Goal: Check status: Check status

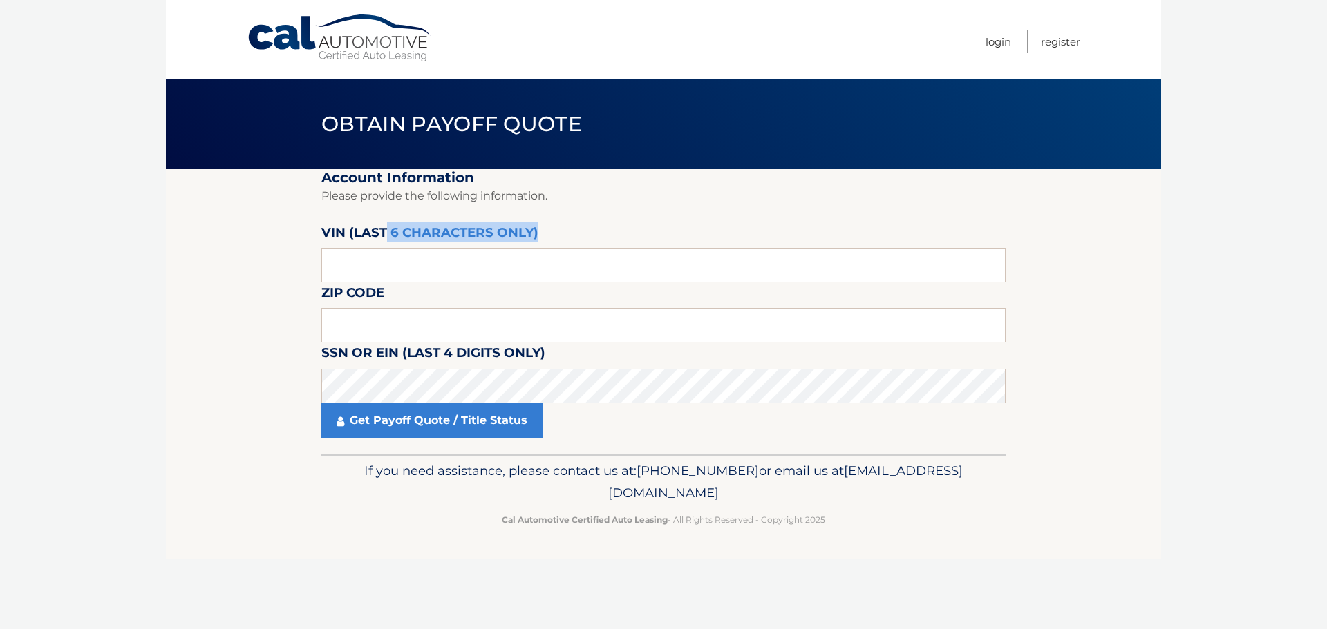
click at [387, 222] on div "VIN (last 6 characters only)" at bounding box center [663, 222] width 684 height 0
click at [326, 267] on input "text" at bounding box center [663, 265] width 684 height 35
type input "163482"
type input "11741"
click at [1016, 396] on section "Account Information Please provide the following information. VIN (last 6 chara…" at bounding box center [663, 311] width 995 height 285
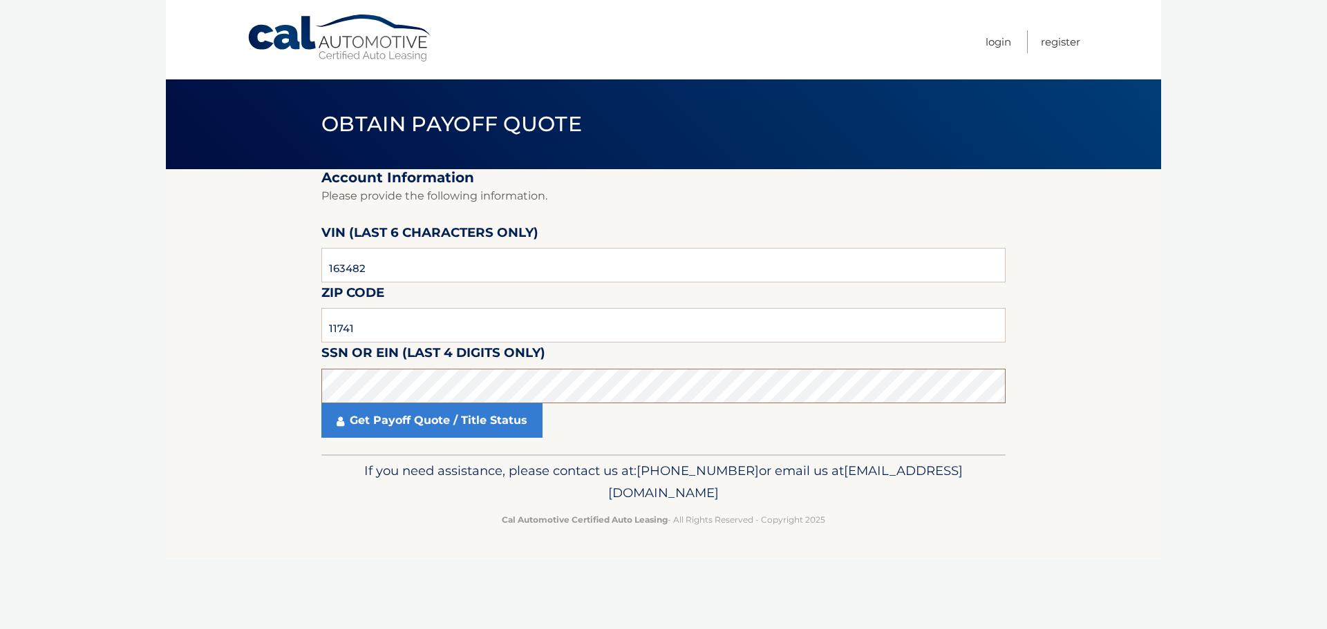
click button "For Originating Dealer" at bounding box center [0, 0] width 0 height 0
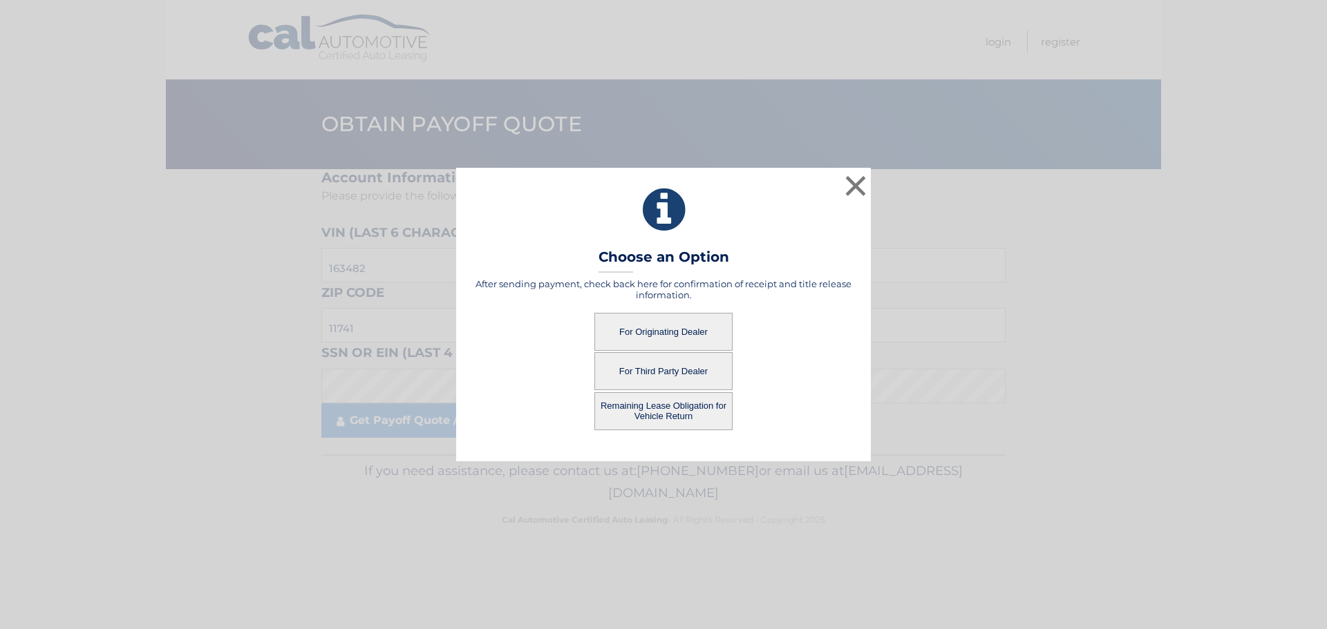
click at [661, 330] on button "For Originating Dealer" at bounding box center [663, 332] width 138 height 38
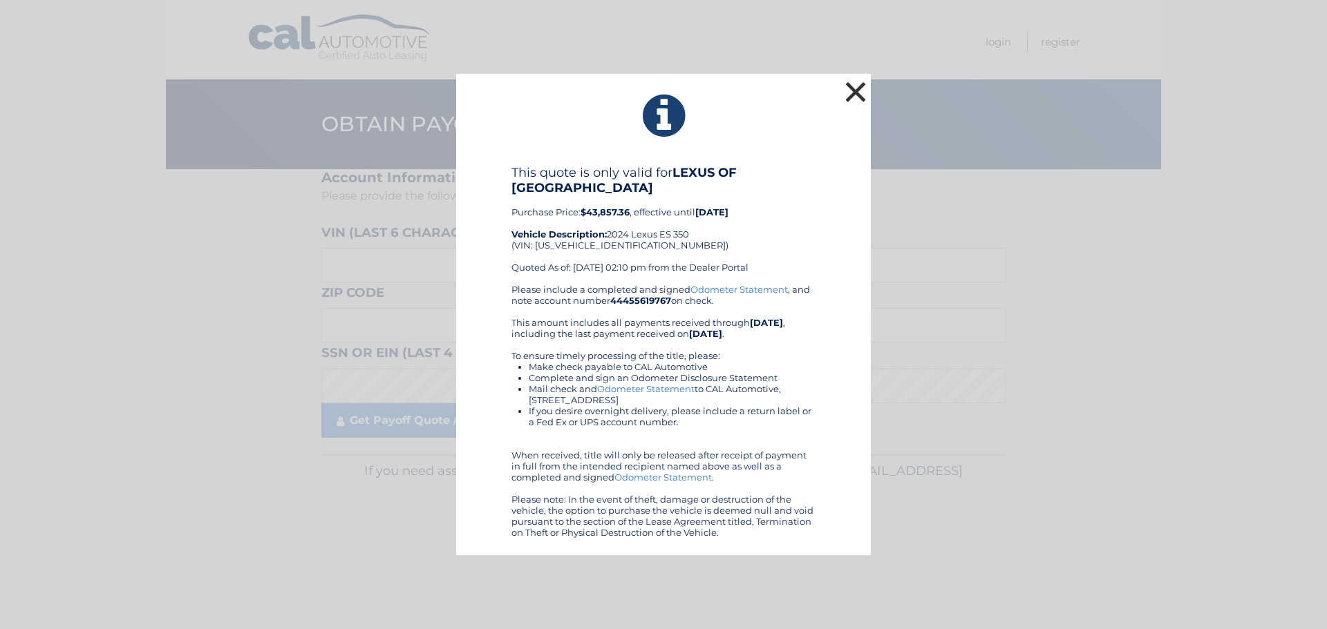
drag, startPoint x: 863, startPoint y: 105, endPoint x: 860, endPoint y: 86, distance: 19.7
click at [863, 104] on button "×" at bounding box center [856, 92] width 28 height 28
